Goal: Task Accomplishment & Management: Manage account settings

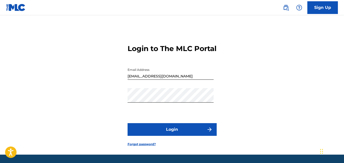
click at [181, 147] on form "Login to The MLC Portal Email Address [EMAIL_ADDRESS][DOMAIN_NAME] Password Log…" at bounding box center [171, 91] width 89 height 127
click at [182, 136] on button "Login" at bounding box center [171, 129] width 89 height 13
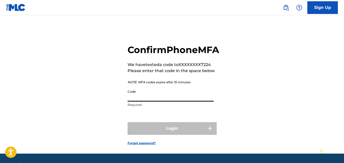
click at [147, 102] on input "Code" at bounding box center [170, 94] width 86 height 15
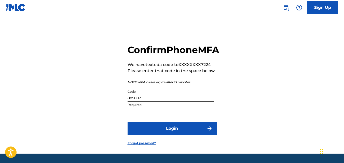
type input "885007"
click at [154, 135] on button "Login" at bounding box center [171, 128] width 89 height 13
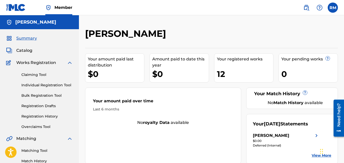
click at [44, 76] on link "Claiming Tool" at bounding box center [46, 74] width 51 height 5
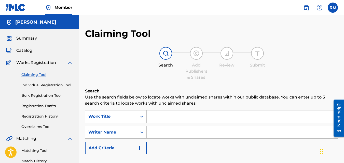
click at [34, 49] on div "Catalog" at bounding box center [39, 51] width 67 height 6
click at [20, 53] on span "Catalog" at bounding box center [24, 51] width 16 height 6
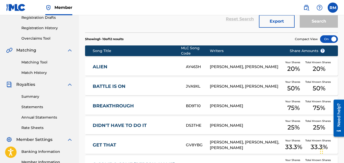
scroll to position [102, 0]
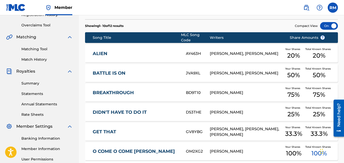
drag, startPoint x: 106, startPoint y: 46, endPoint x: 110, endPoint y: 58, distance: 12.6
click at [106, 46] on div "ALIEN AY463H [PERSON_NAME], [PERSON_NAME] Your Shares 20 % Total Known Shares 2…" at bounding box center [211, 54] width 253 height 18
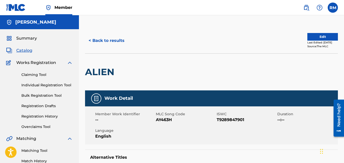
click at [328, 36] on button "Edit" at bounding box center [322, 37] width 31 height 8
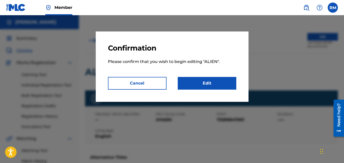
click at [227, 88] on link "Edit" at bounding box center [207, 83] width 59 height 13
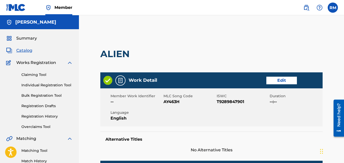
click at [283, 77] on link "Edit" at bounding box center [281, 81] width 31 height 8
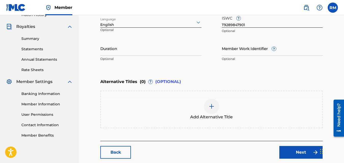
scroll to position [153, 0]
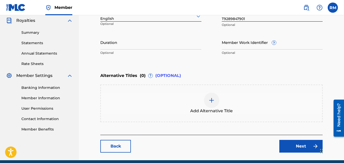
click at [104, 150] on link "Back" at bounding box center [115, 146] width 31 height 13
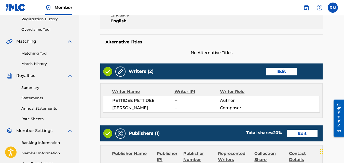
scroll to position [102, 0]
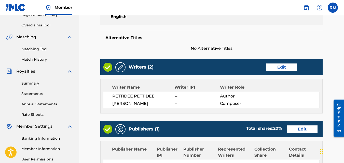
click at [277, 65] on link "Edit" at bounding box center [281, 68] width 31 height 8
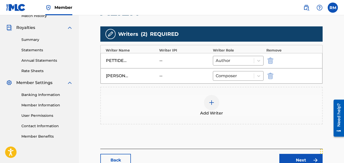
scroll to position [54, 0]
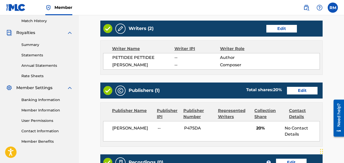
scroll to position [178, 0]
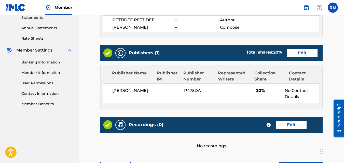
click at [302, 52] on link "Edit" at bounding box center [302, 53] width 31 height 8
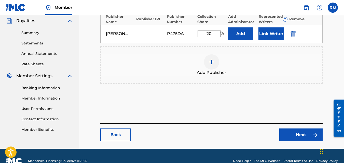
scroll to position [153, 0]
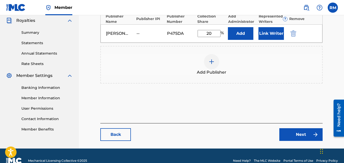
click at [119, 139] on link "Back" at bounding box center [115, 134] width 31 height 13
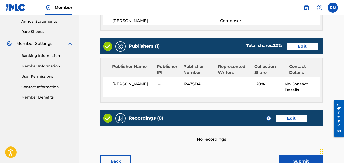
scroll to position [204, 0]
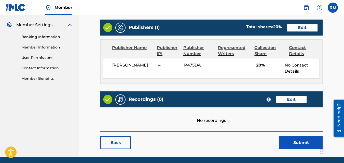
drag, startPoint x: 303, startPoint y: 27, endPoint x: 295, endPoint y: 28, distance: 8.6
click at [303, 27] on link "Edit" at bounding box center [302, 28] width 31 height 8
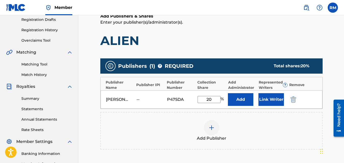
scroll to position [102, 0]
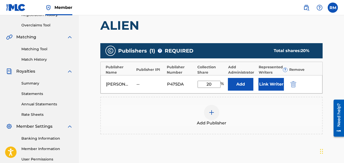
click at [148, 78] on div "[PERSON_NAME] -- P475DA 20 % Add Link Writer" at bounding box center [211, 84] width 222 height 18
click at [243, 85] on button "Add" at bounding box center [240, 84] width 25 height 13
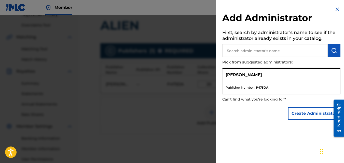
click at [337, 8] on img at bounding box center [337, 9] width 6 height 6
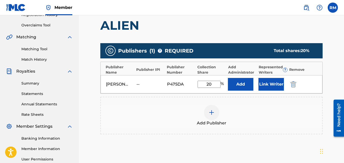
click at [270, 87] on button "Link Writer" at bounding box center [270, 84] width 25 height 13
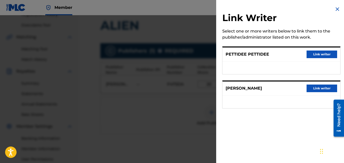
click at [336, 8] on img at bounding box center [337, 9] width 6 height 6
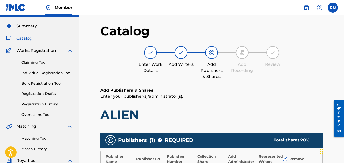
scroll to position [0, 0]
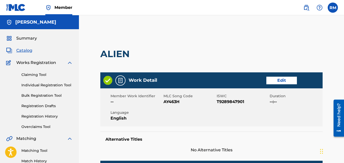
scroll to position [204, 0]
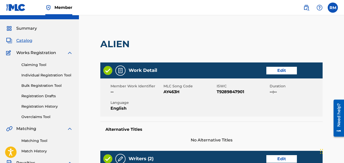
scroll to position [178, 0]
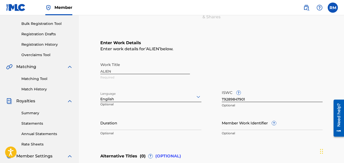
scroll to position [76, 0]
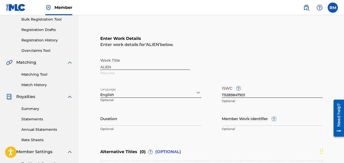
click at [244, 124] on input "Member Work Identifier ?" at bounding box center [272, 118] width 101 height 15
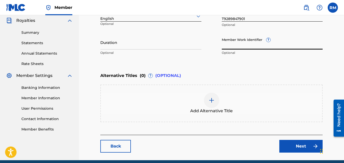
click at [110, 147] on link "Back" at bounding box center [115, 146] width 31 height 13
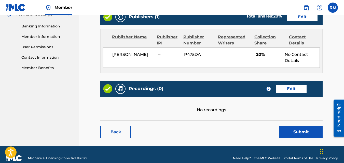
scroll to position [222, 0]
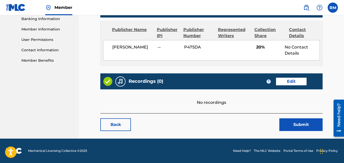
click at [117, 123] on link "Back" at bounding box center [115, 125] width 31 height 13
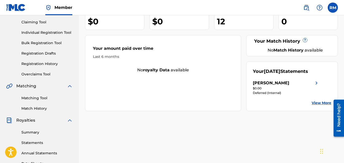
scroll to position [25, 0]
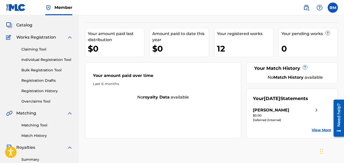
click at [25, 22] on div "Summary Catalog Works Registration Claiming Tool Individual Registration Tool B…" at bounding box center [39, 135] width 79 height 262
click at [26, 25] on span "Catalog" at bounding box center [24, 25] width 16 height 6
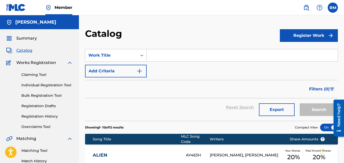
scroll to position [102, 0]
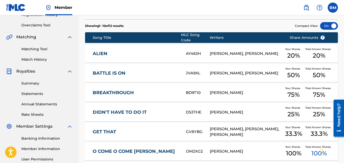
click at [122, 70] on link "BATTLE IS ON" at bounding box center [136, 73] width 86 height 6
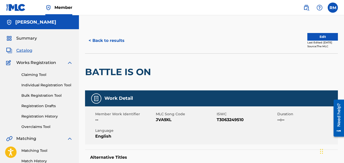
click at [319, 38] on button "Edit" at bounding box center [322, 37] width 31 height 8
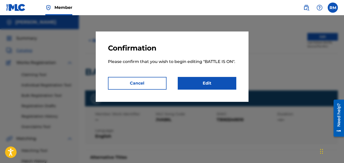
click at [218, 86] on link "Edit" at bounding box center [207, 83] width 59 height 13
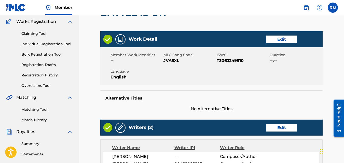
scroll to position [76, 0]
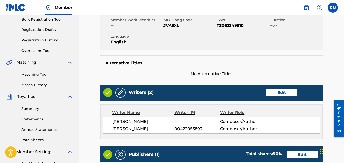
click at [186, 112] on div "Writer IPI" at bounding box center [197, 113] width 46 height 6
click at [282, 88] on div "Writers (2) Edit" at bounding box center [211, 93] width 222 height 16
click at [282, 90] on link "Edit" at bounding box center [281, 93] width 31 height 8
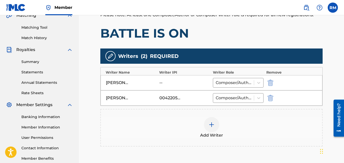
scroll to position [153, 0]
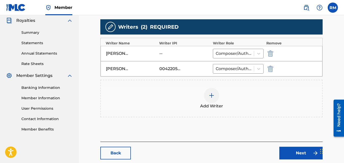
click at [168, 48] on div "[PERSON_NAME] -- Composer/Author" at bounding box center [211, 53] width 222 height 15
click at [169, 56] on div "--" at bounding box center [170, 54] width 23 height 6
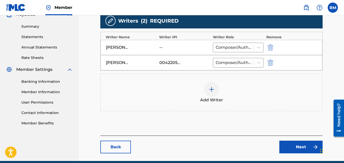
scroll to position [130, 0]
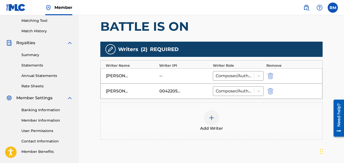
click at [167, 76] on div "--" at bounding box center [170, 76] width 23 height 6
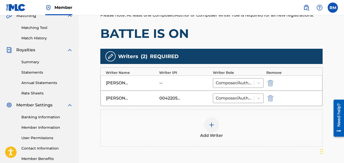
scroll to position [127, 0]
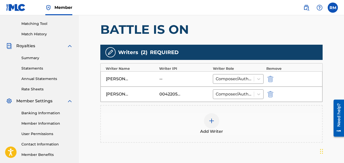
click at [160, 79] on div "--" at bounding box center [170, 79] width 23 height 6
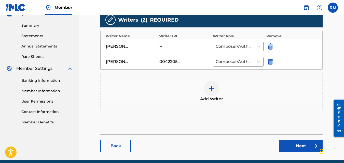
scroll to position [178, 0]
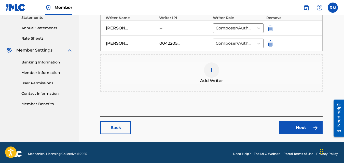
drag, startPoint x: 124, startPoint y: 140, endPoint x: 124, endPoint y: 136, distance: 3.3
click at [121, 120] on div "Back Next" at bounding box center [211, 126] width 222 height 18
click at [121, 122] on link "Back" at bounding box center [115, 128] width 31 height 13
